Goal: Navigation & Orientation: Find specific page/section

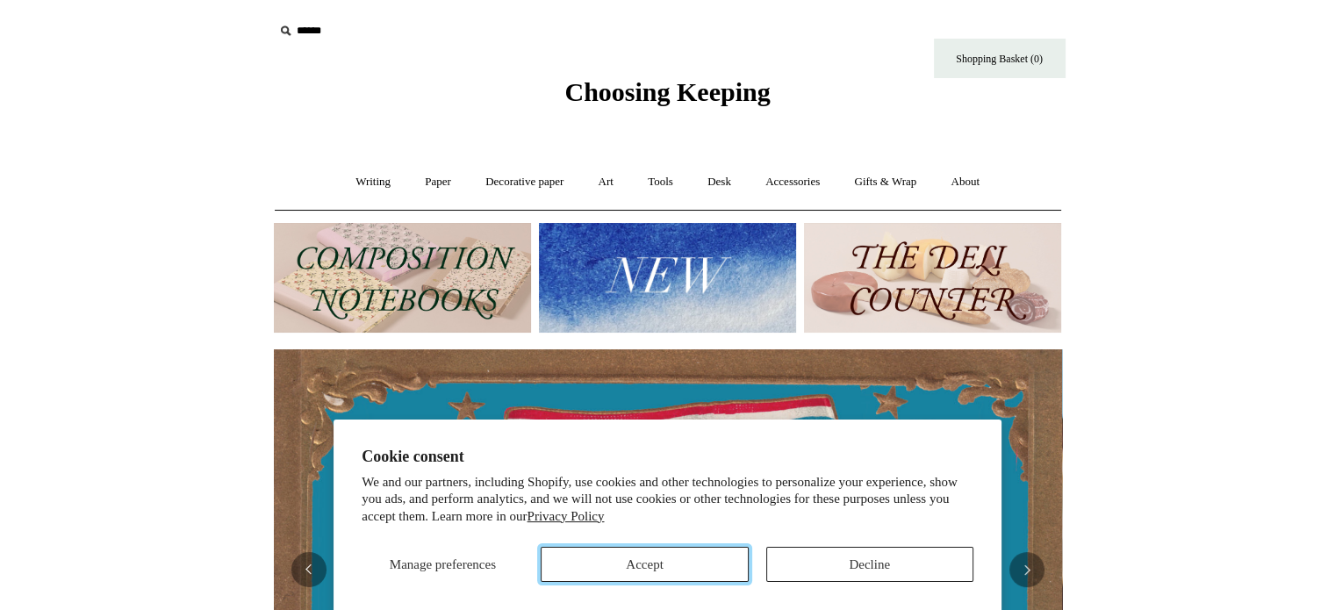
click at [692, 579] on button "Accept" at bounding box center [644, 564] width 207 height 35
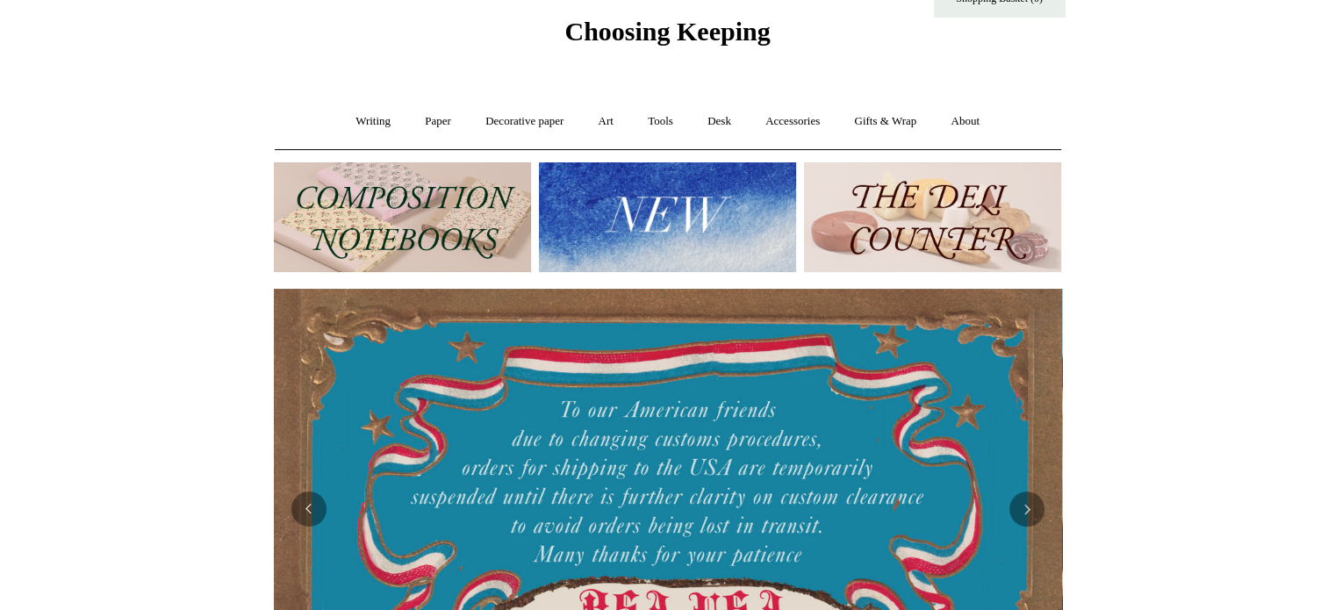
scroll to position [60, 0]
click at [791, 122] on link "Accessories +" at bounding box center [793, 122] width 86 height 47
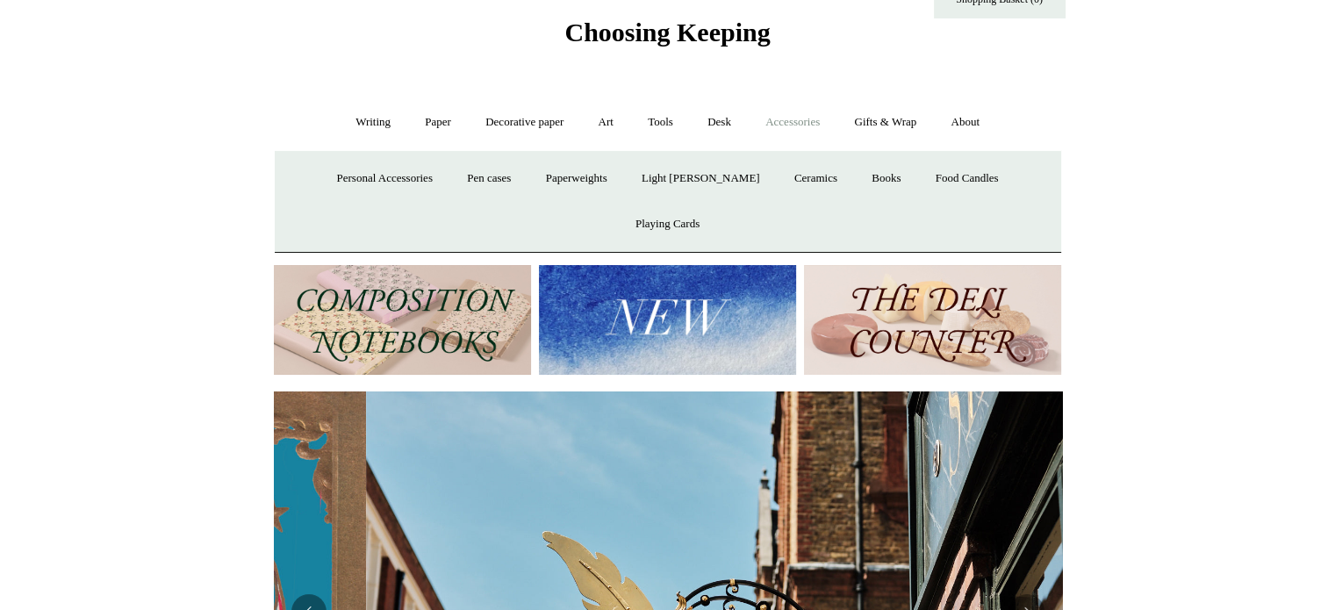
scroll to position [0, 788]
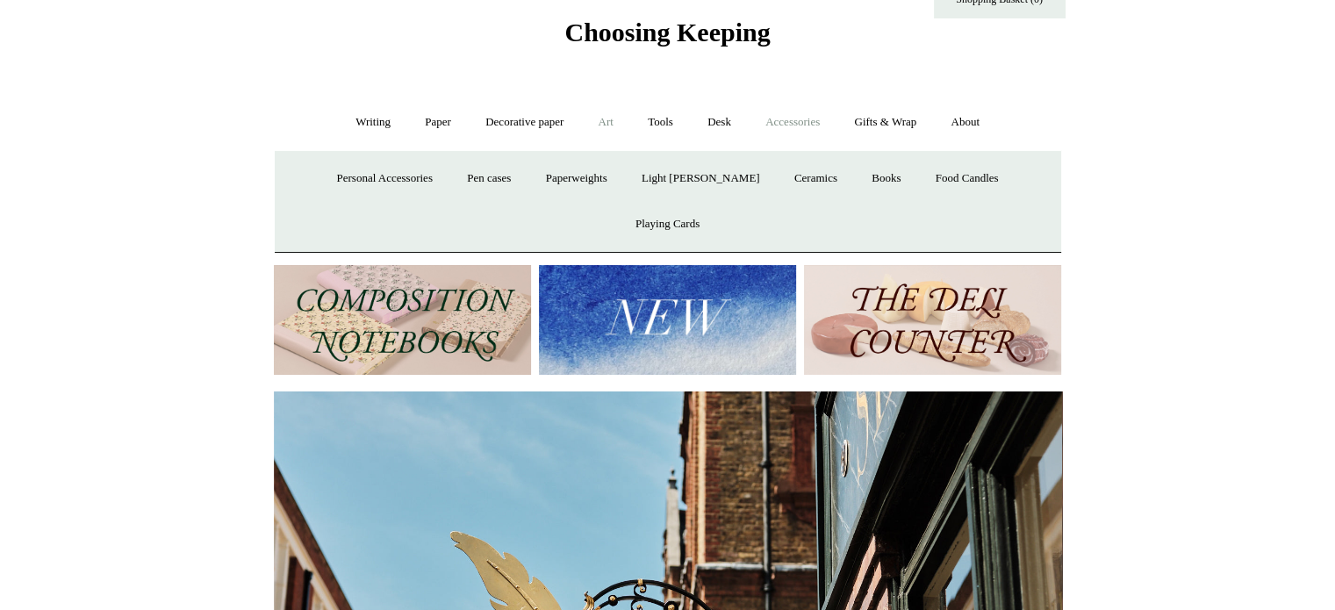
click at [618, 115] on link "Art +" at bounding box center [606, 122] width 47 height 47
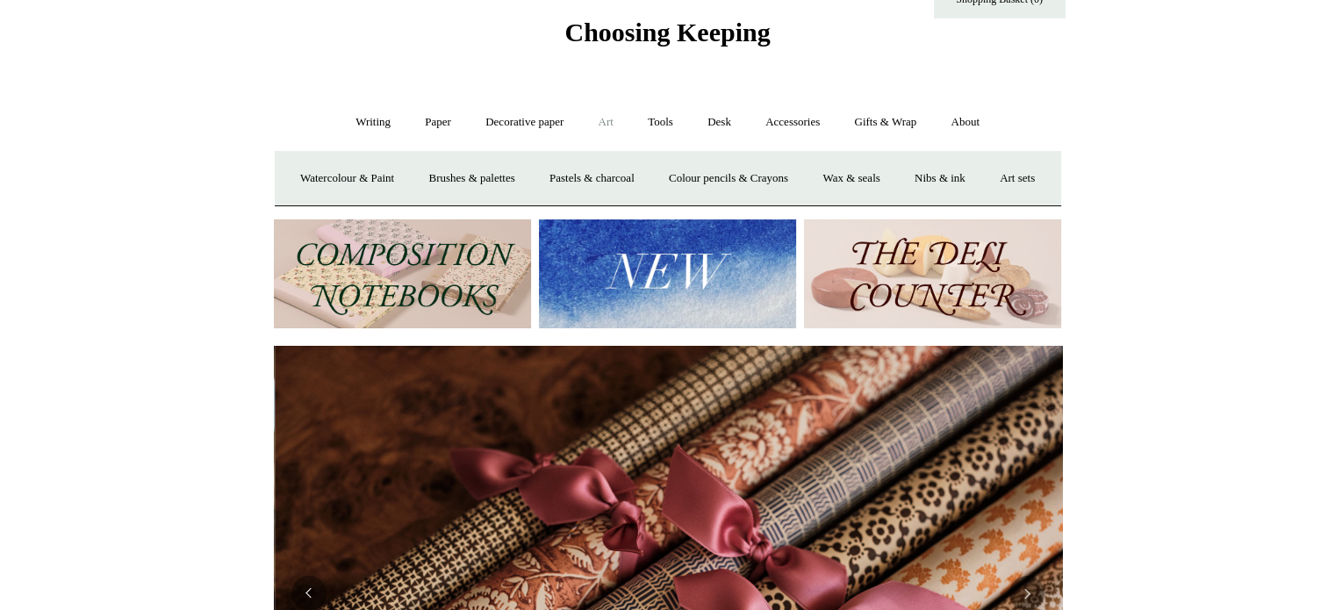
scroll to position [0, 1577]
click at [661, 124] on link "Tools +" at bounding box center [660, 122] width 57 height 47
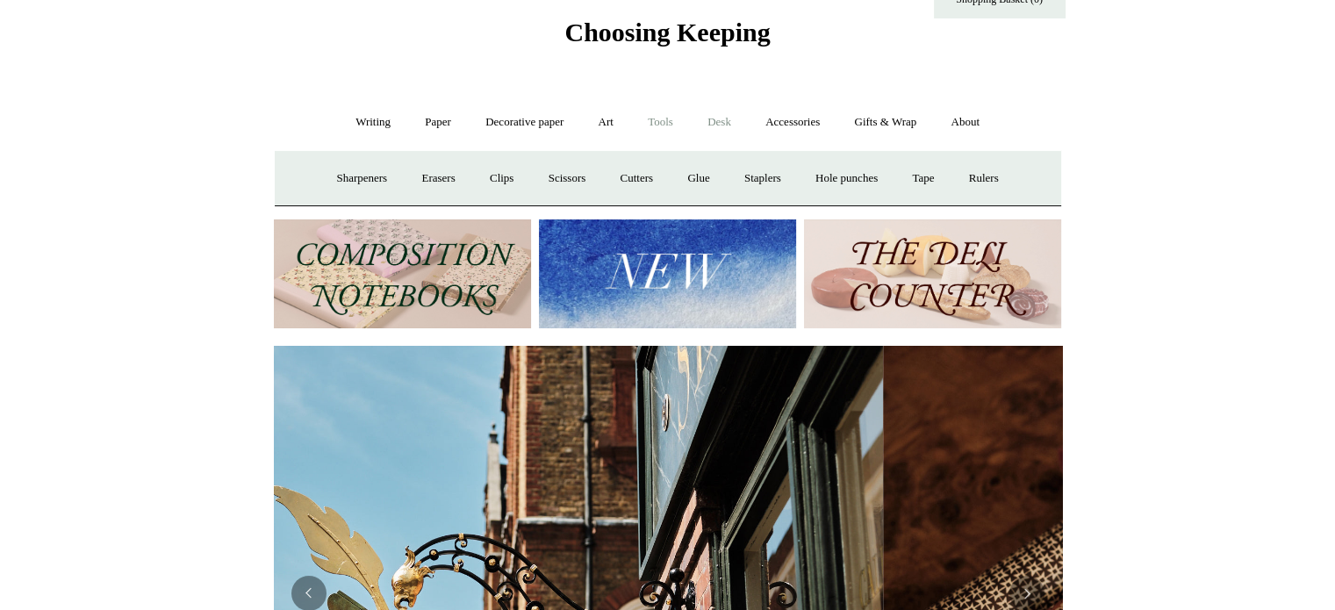
scroll to position [0, 49]
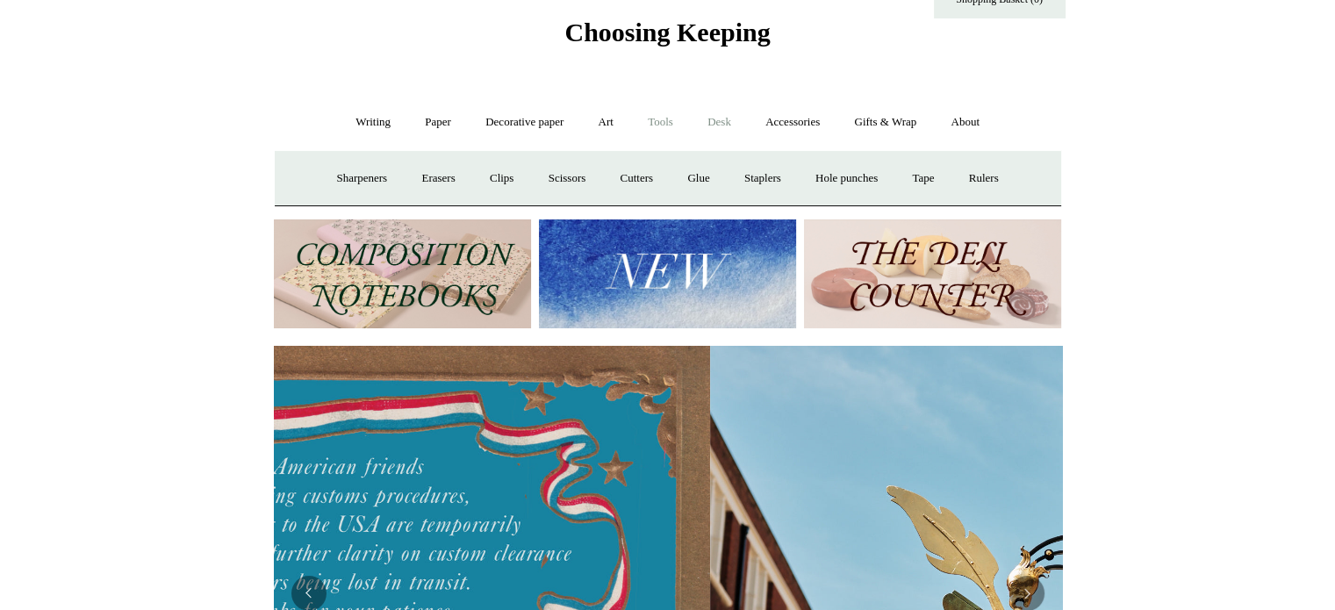
click at [722, 123] on link "Desk +" at bounding box center [719, 122] width 55 height 47
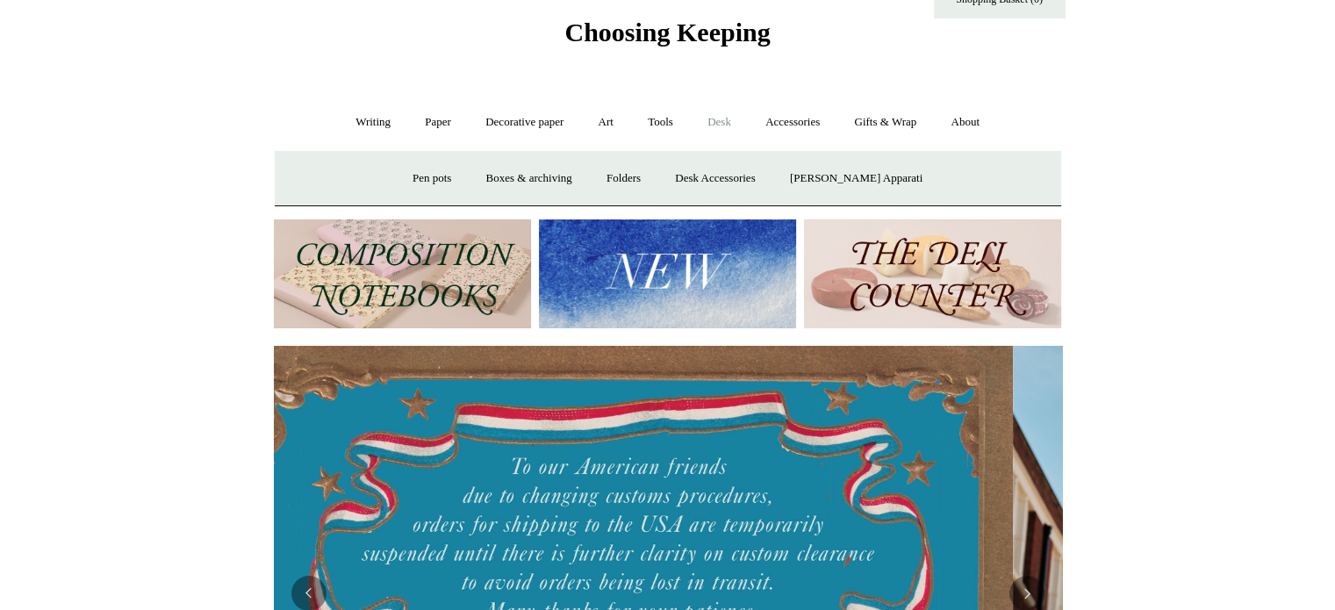
scroll to position [0, 0]
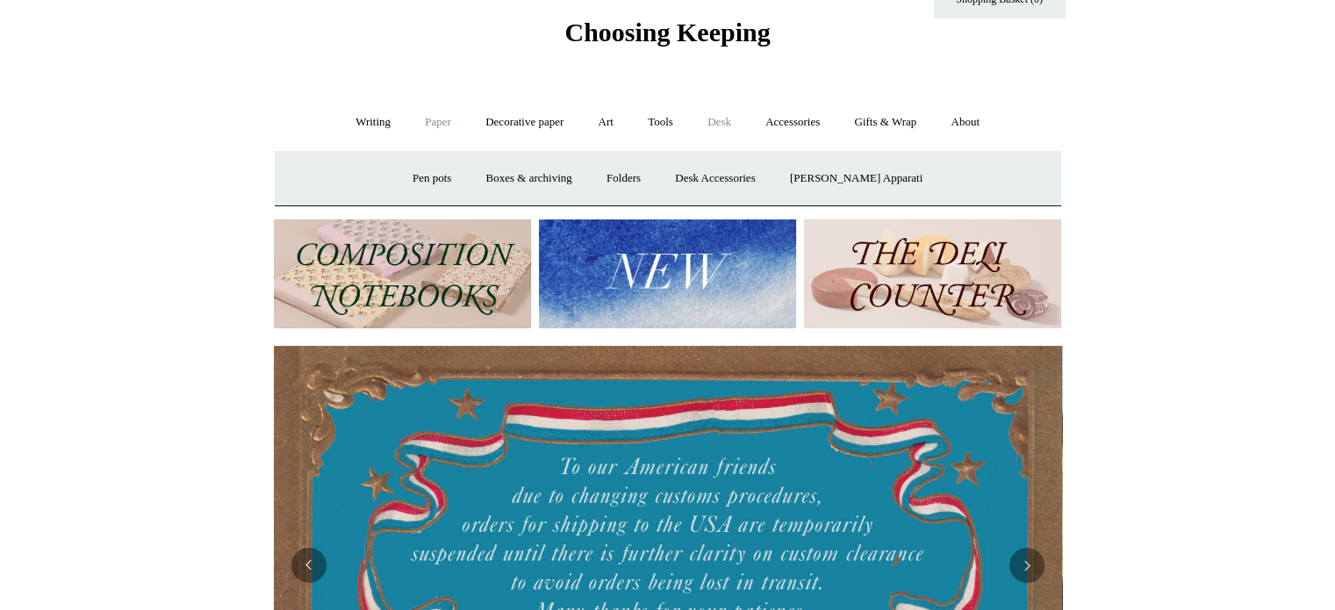
click at [432, 119] on link "Paper +" at bounding box center [438, 122] width 58 height 47
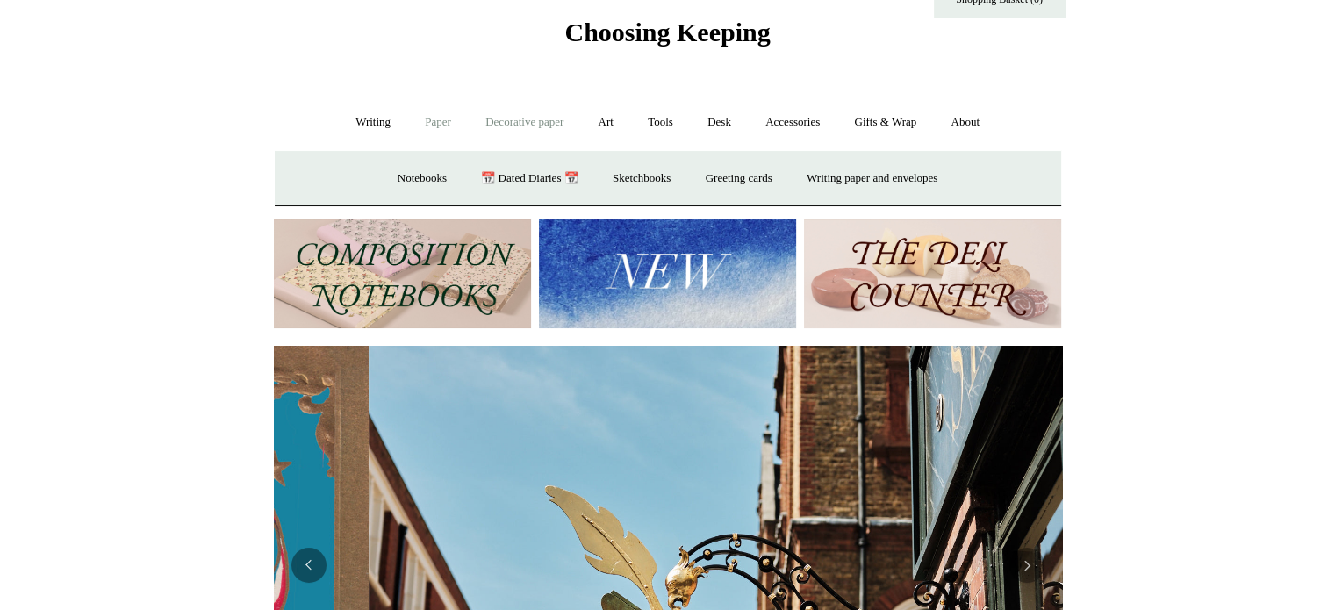
scroll to position [0, 788]
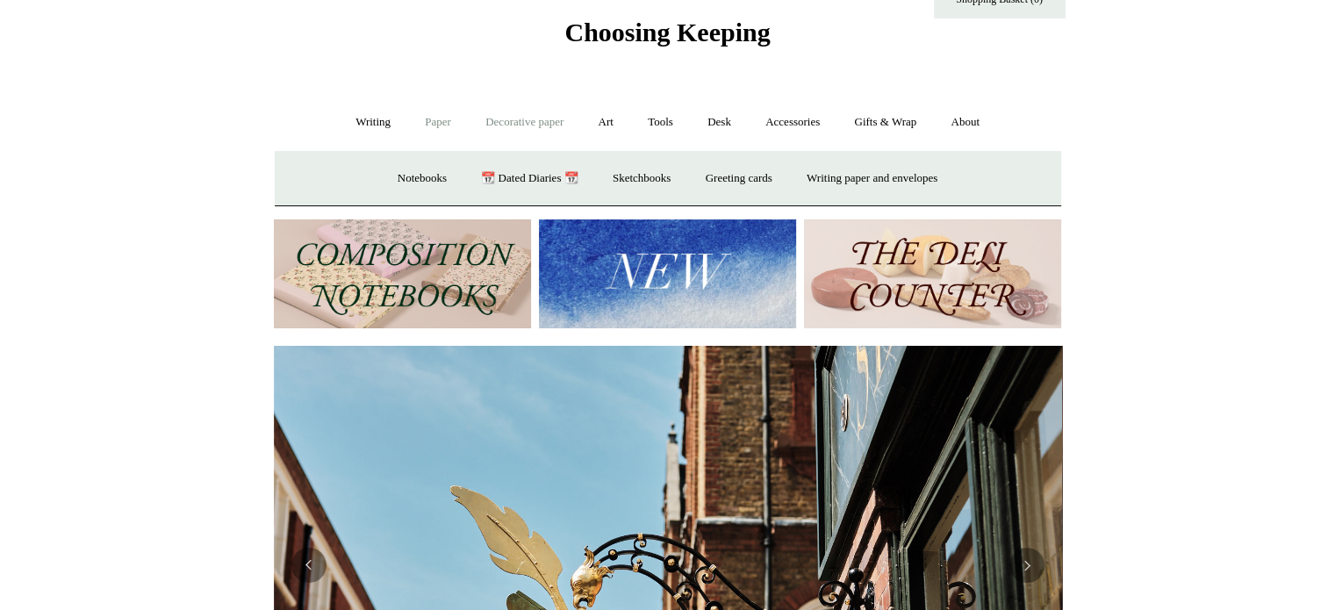
click at [500, 118] on link "Decorative paper +" at bounding box center [525, 122] width 110 height 47
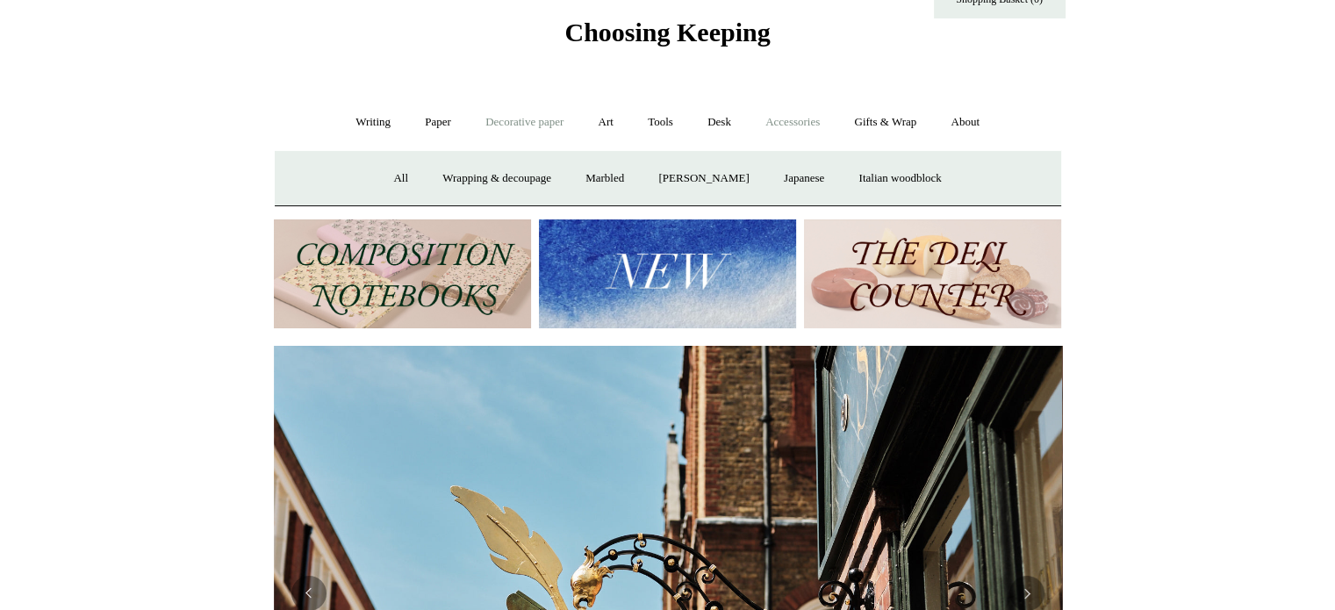
click at [801, 122] on link "Accessories +" at bounding box center [793, 122] width 86 height 47
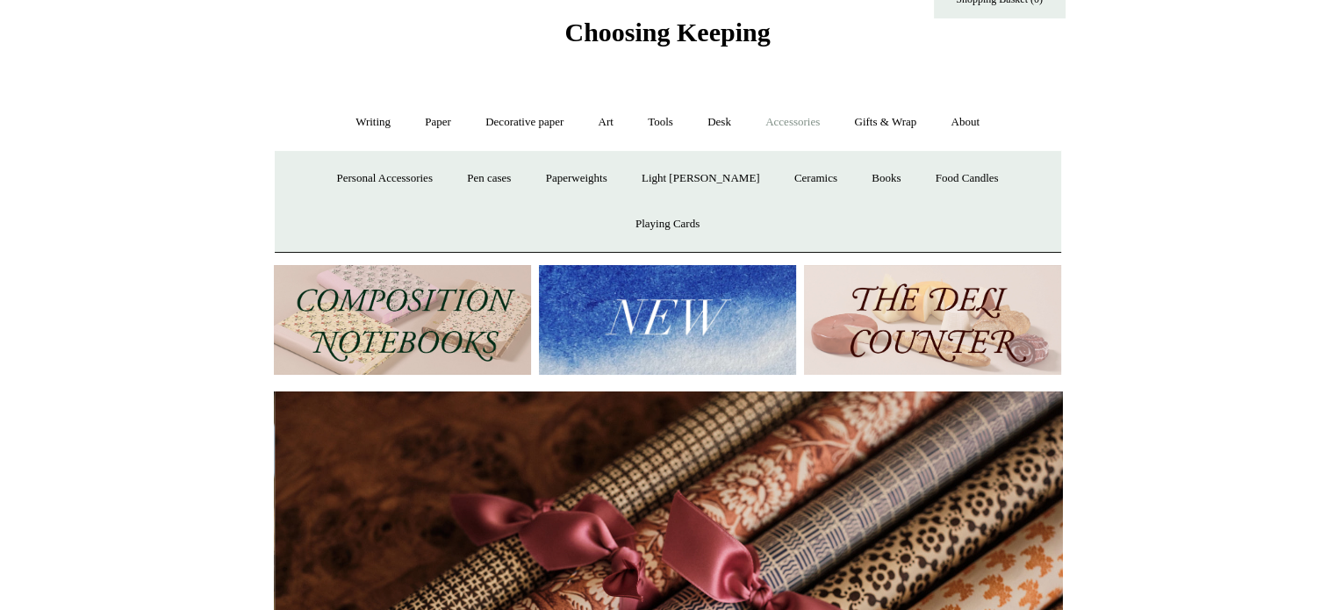
scroll to position [0, 1577]
click at [862, 122] on link "Gifts & Wrap +" at bounding box center [885, 122] width 94 height 47
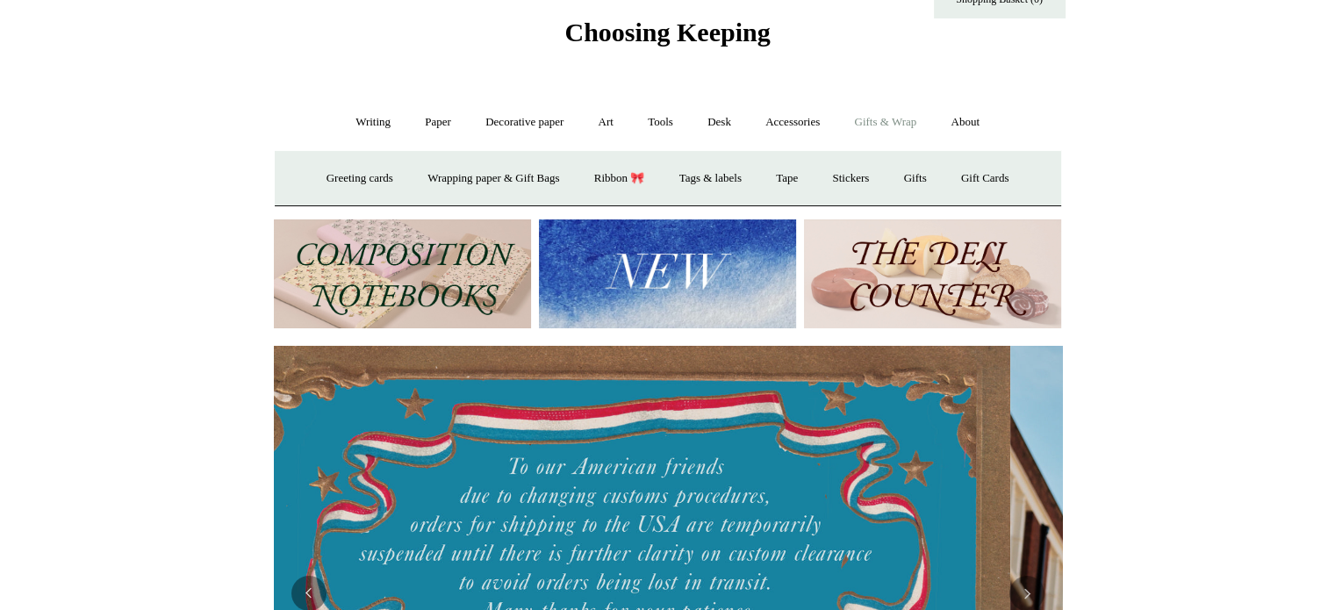
scroll to position [0, 0]
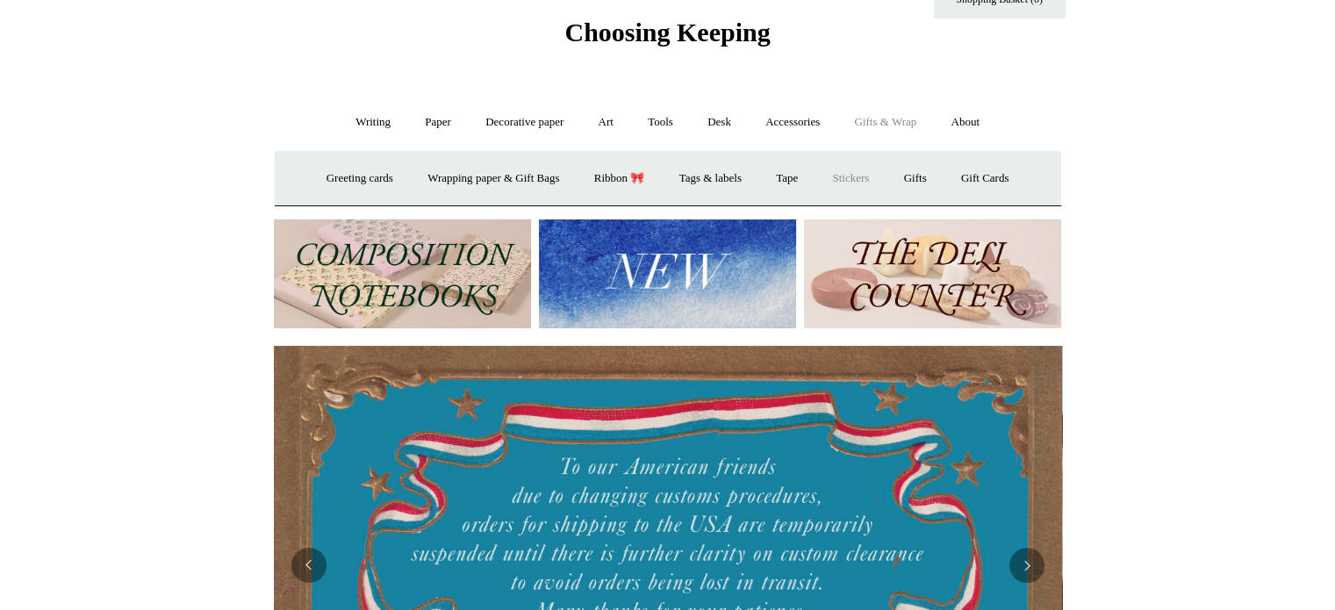
click at [868, 162] on link "Stickers" at bounding box center [850, 178] width 68 height 47
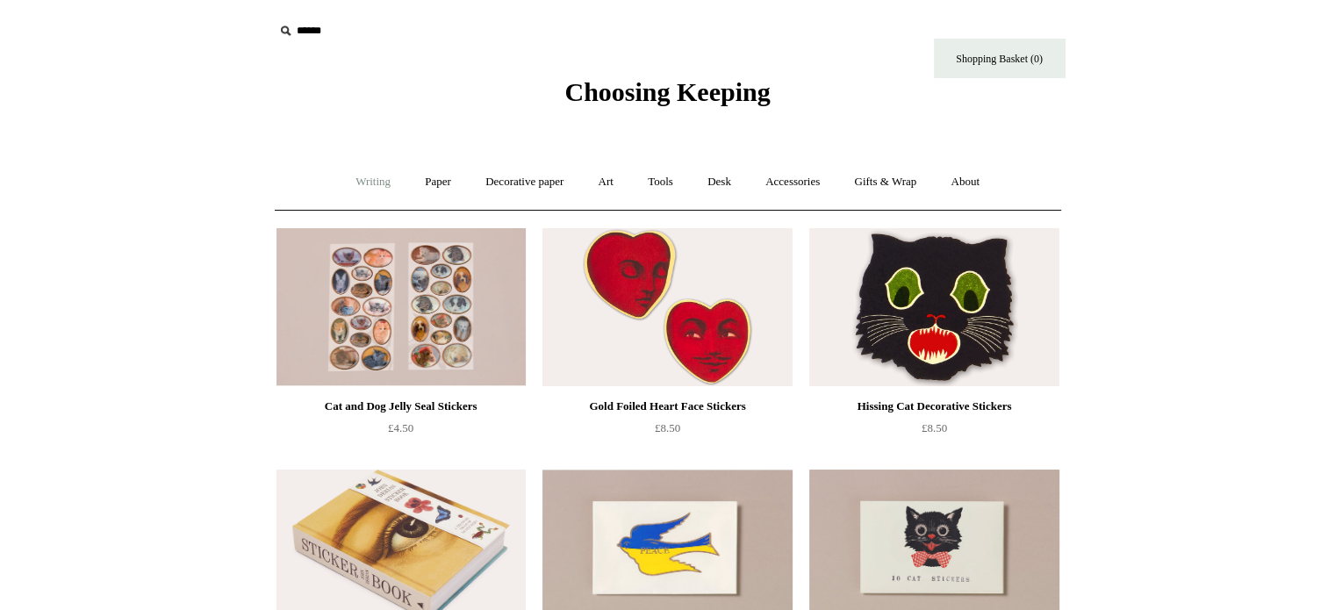
click at [367, 187] on link "Writing +" at bounding box center [373, 182] width 67 height 47
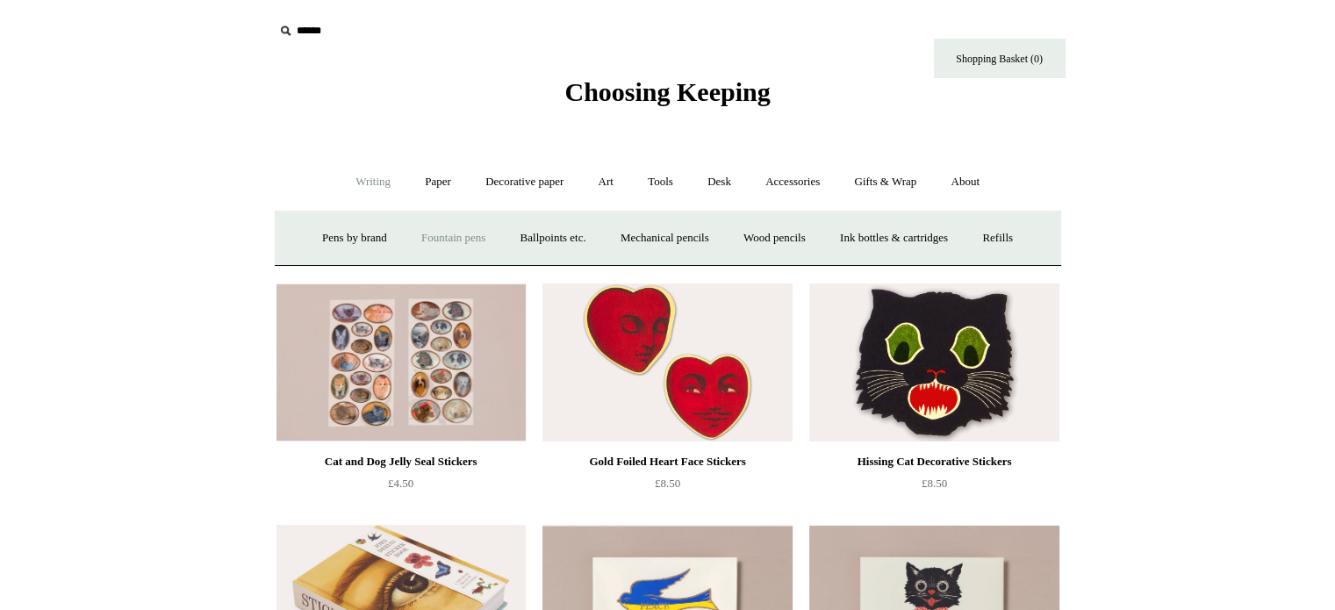
click at [453, 235] on link "Fountain pens +" at bounding box center [454, 238] width 96 height 47
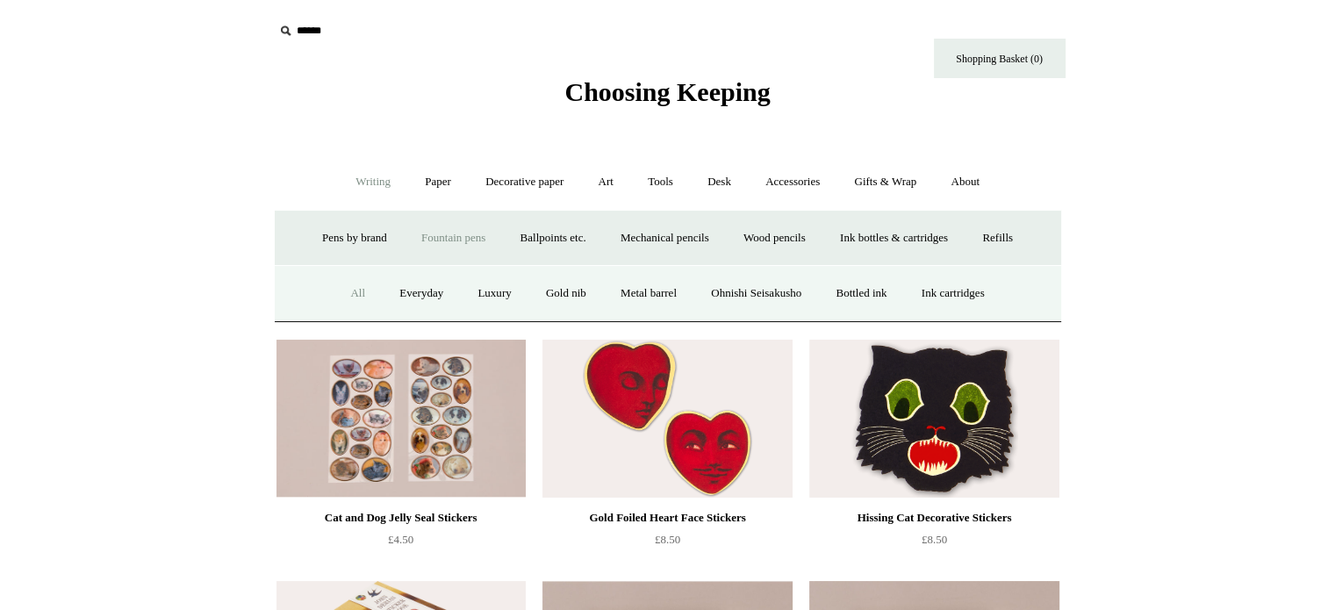
click at [345, 291] on link "All" at bounding box center [357, 293] width 47 height 47
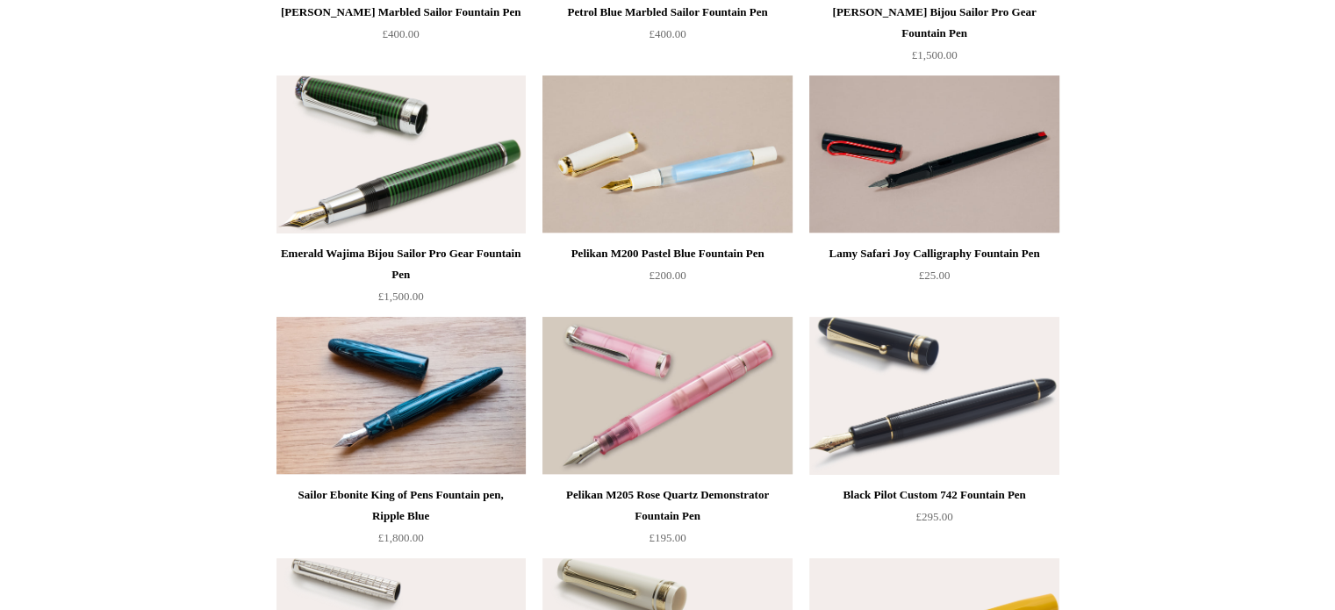
scroll to position [6917, 0]
